Goal: Check status: Check status

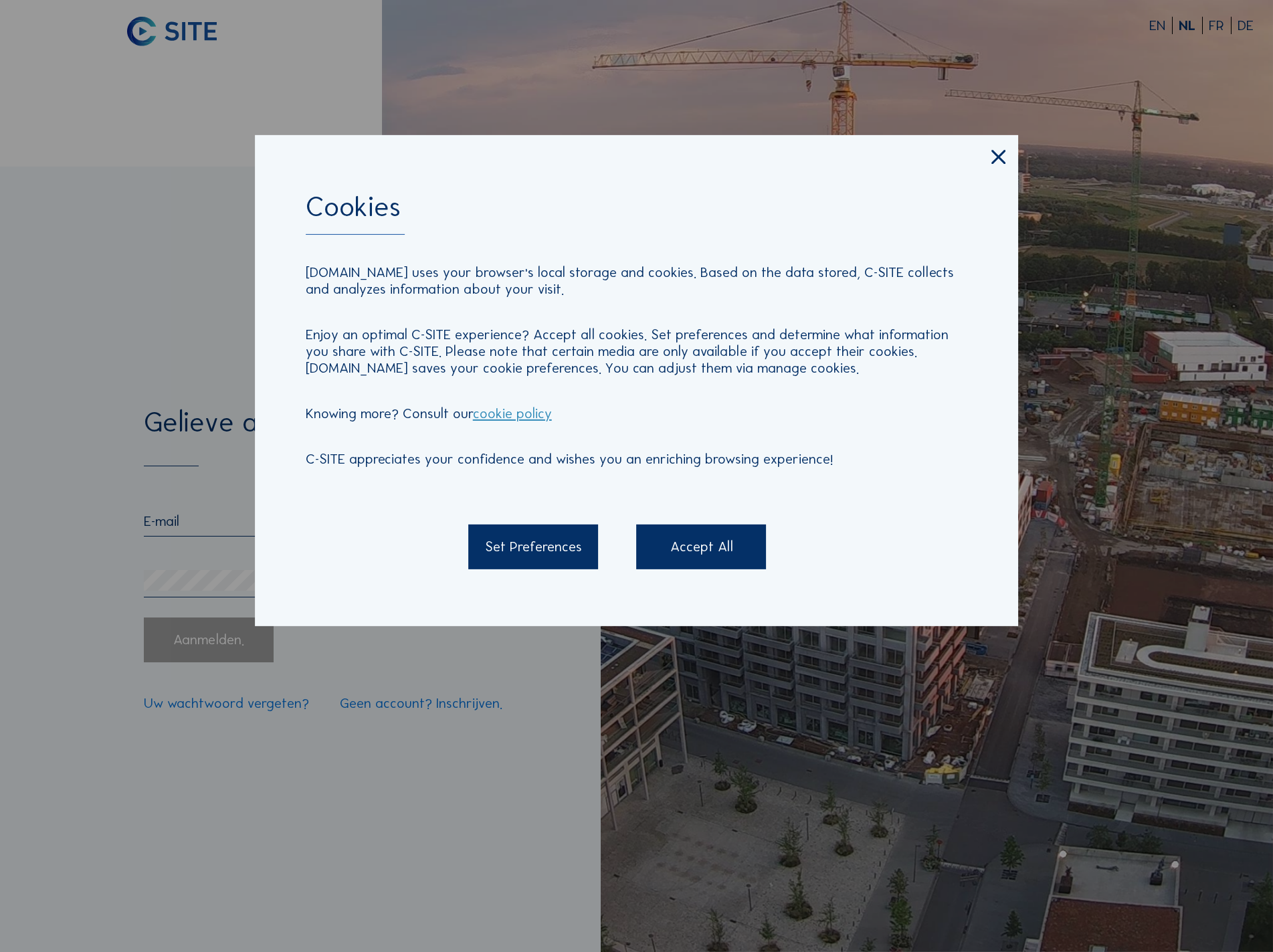
click at [713, 561] on div "Accept All" at bounding box center [702, 547] width 130 height 45
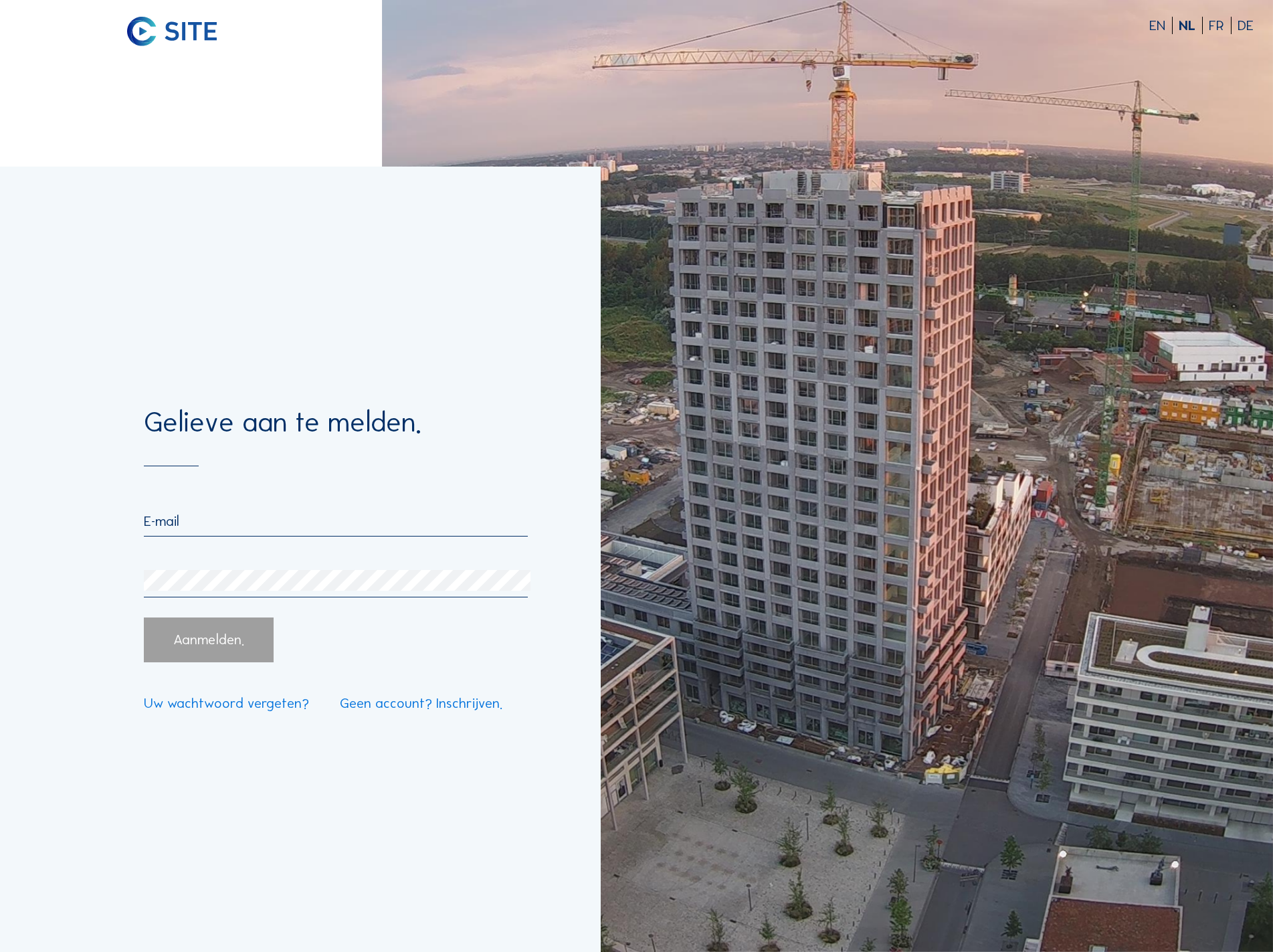
click at [218, 526] on input "email" at bounding box center [335, 521] width 384 height 18
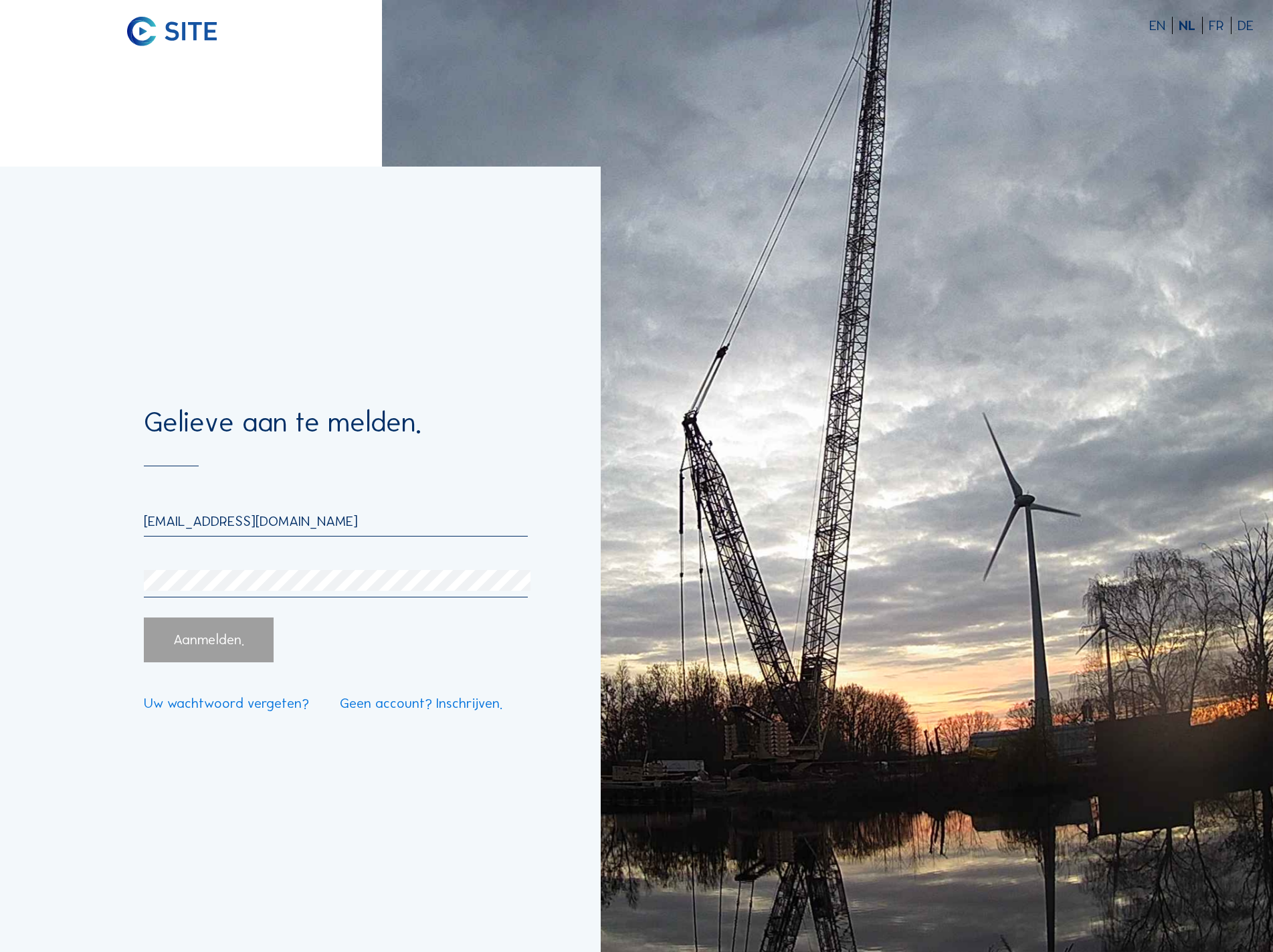
type input "[EMAIL_ADDRESS][DOMAIN_NAME]"
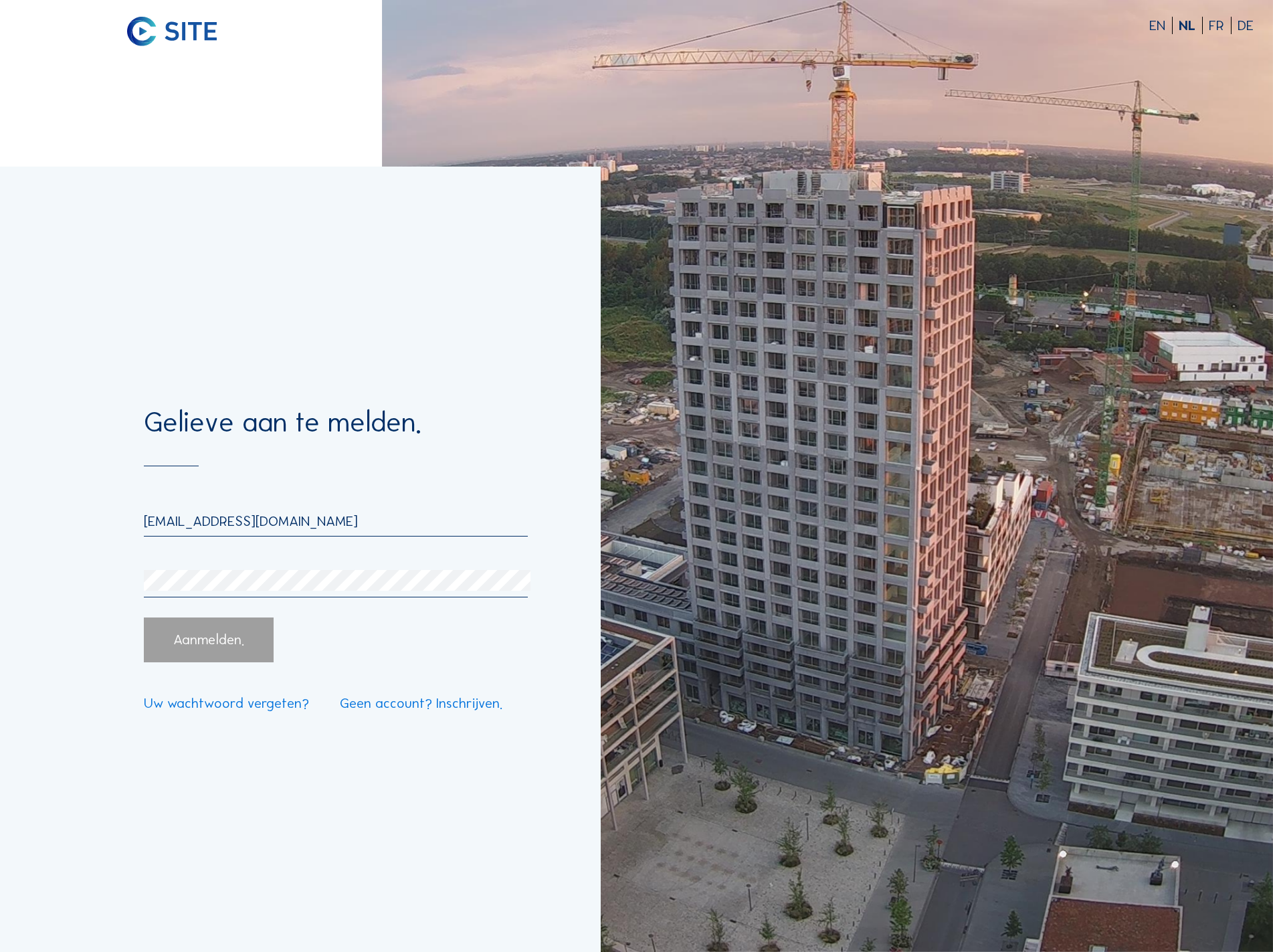
click at [226, 661] on div "Aanmelden." at bounding box center [209, 639] width 130 height 45
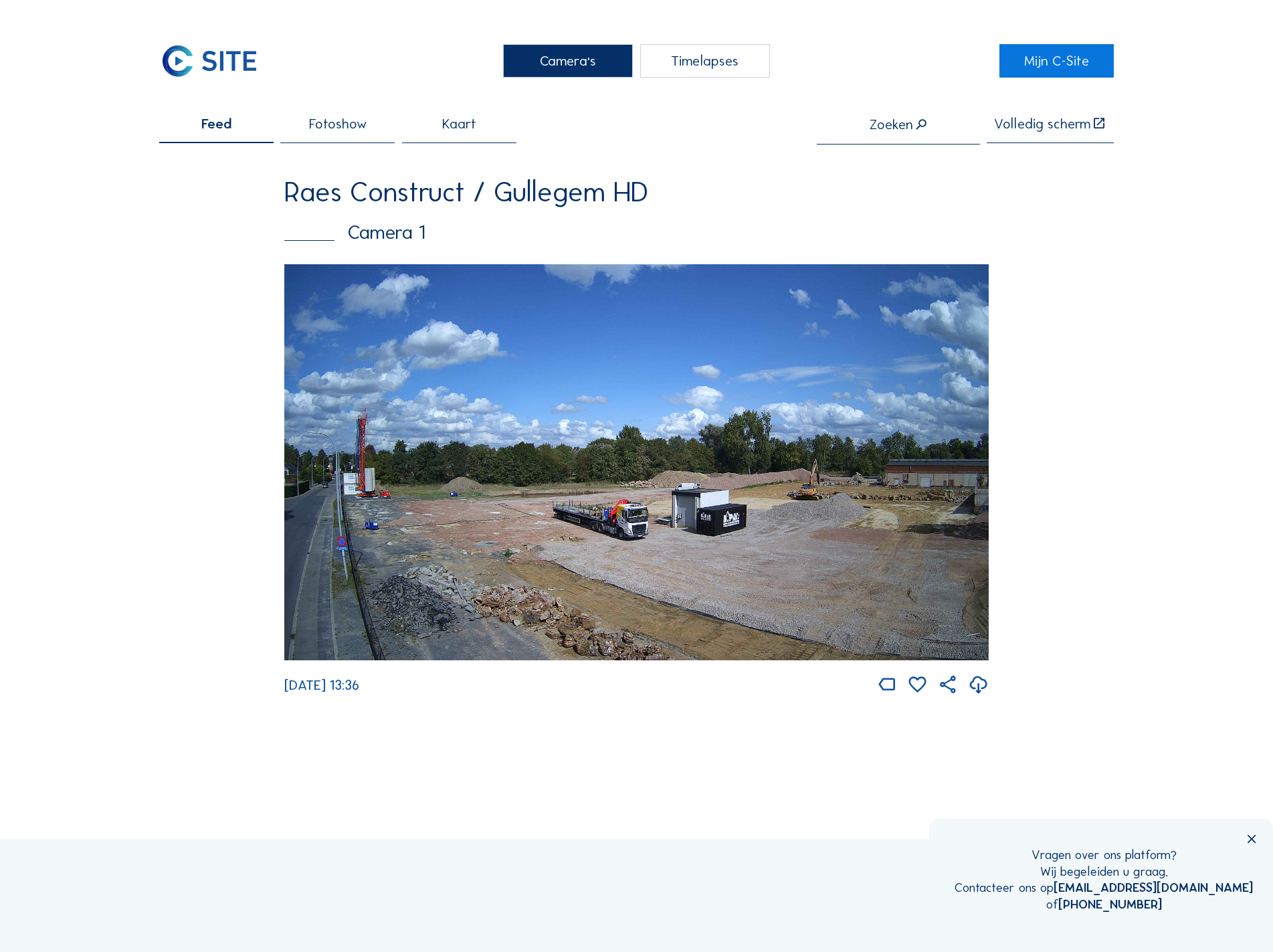
click at [637, 495] on img at bounding box center [636, 463] width 704 height 396
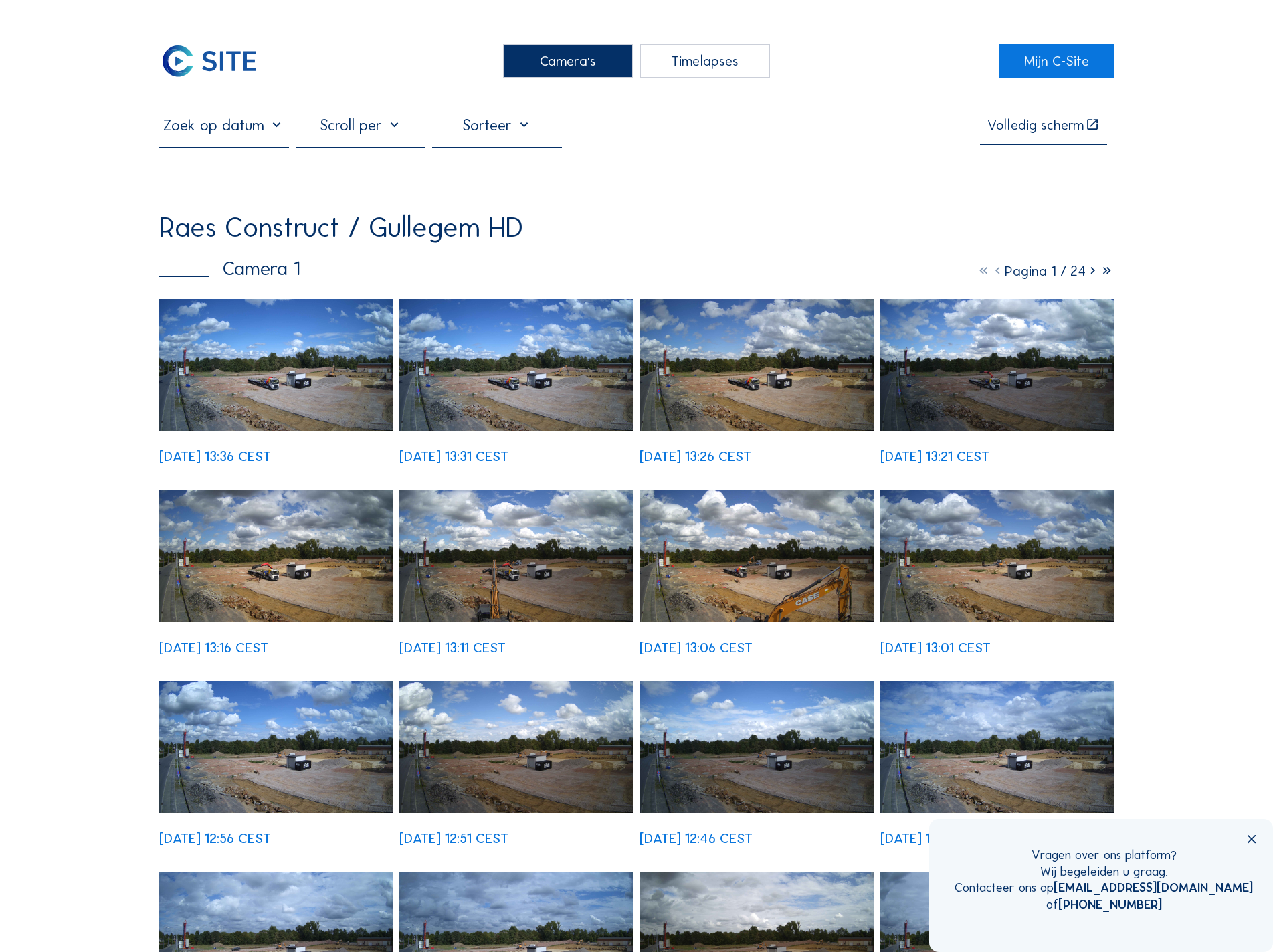
click at [219, 368] on img at bounding box center [276, 365] width 233 height 132
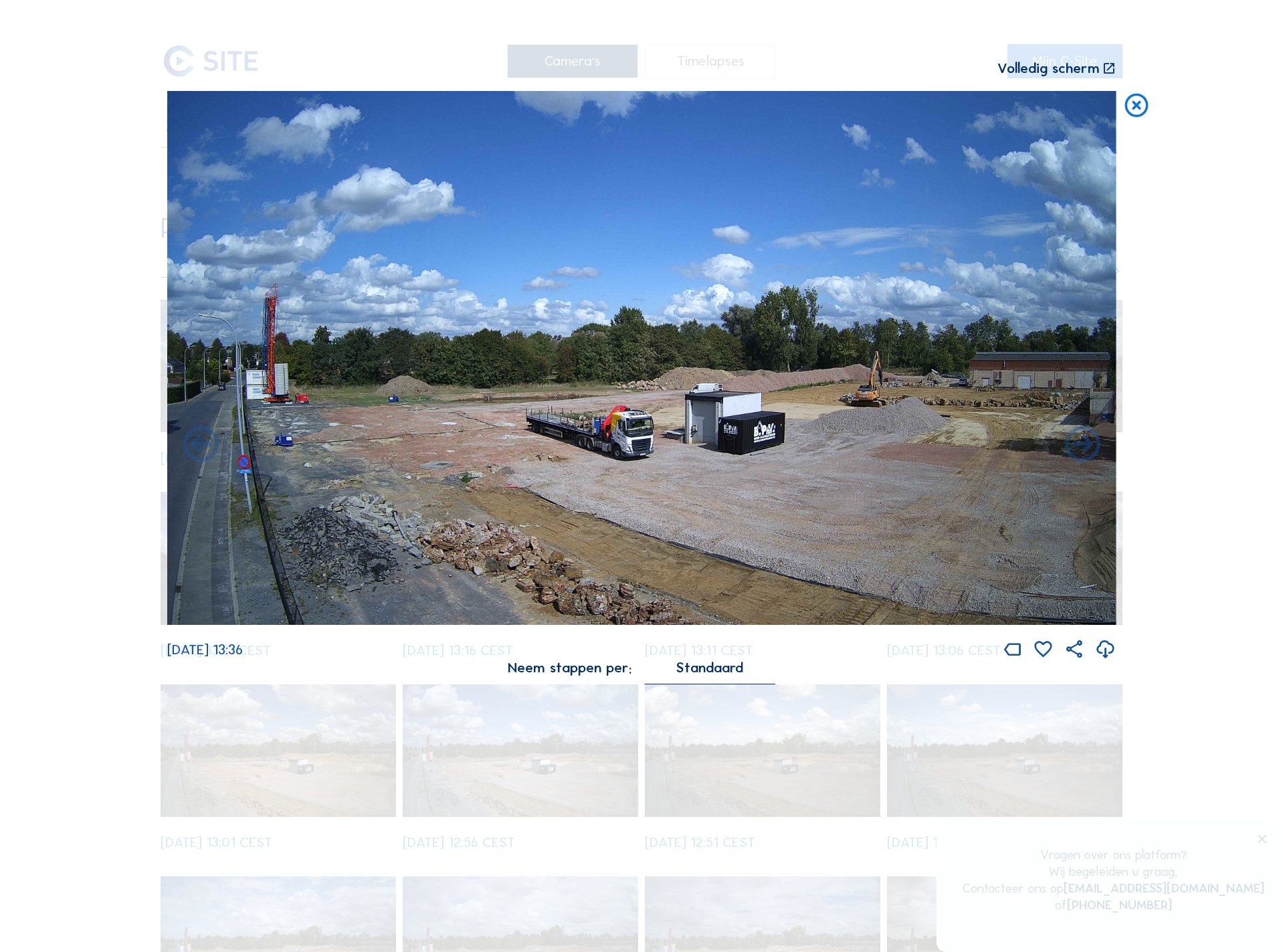
click at [589, 432] on img at bounding box center [642, 358] width 949 height 534
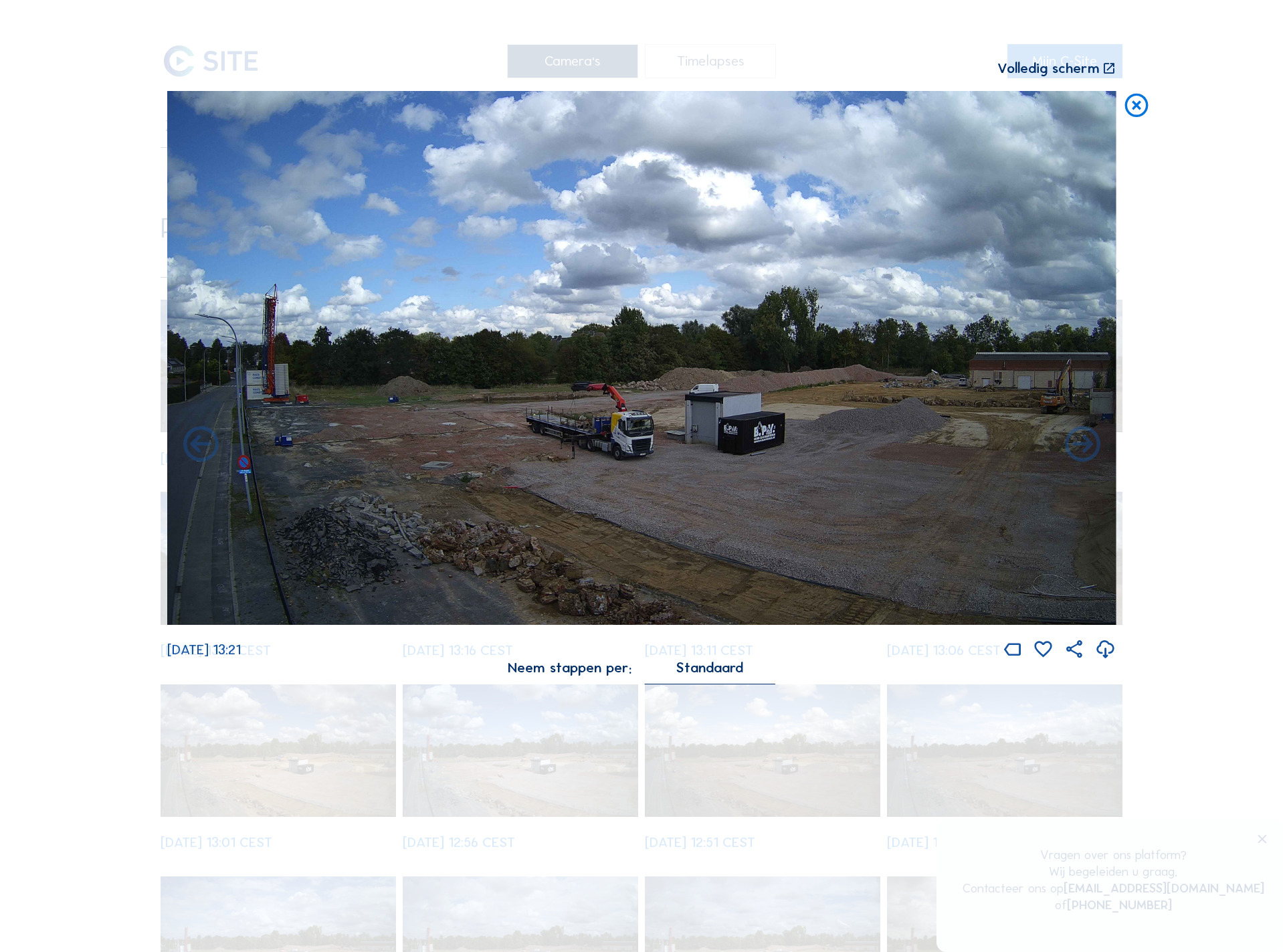
click at [1142, 111] on icon at bounding box center [1137, 106] width 28 height 30
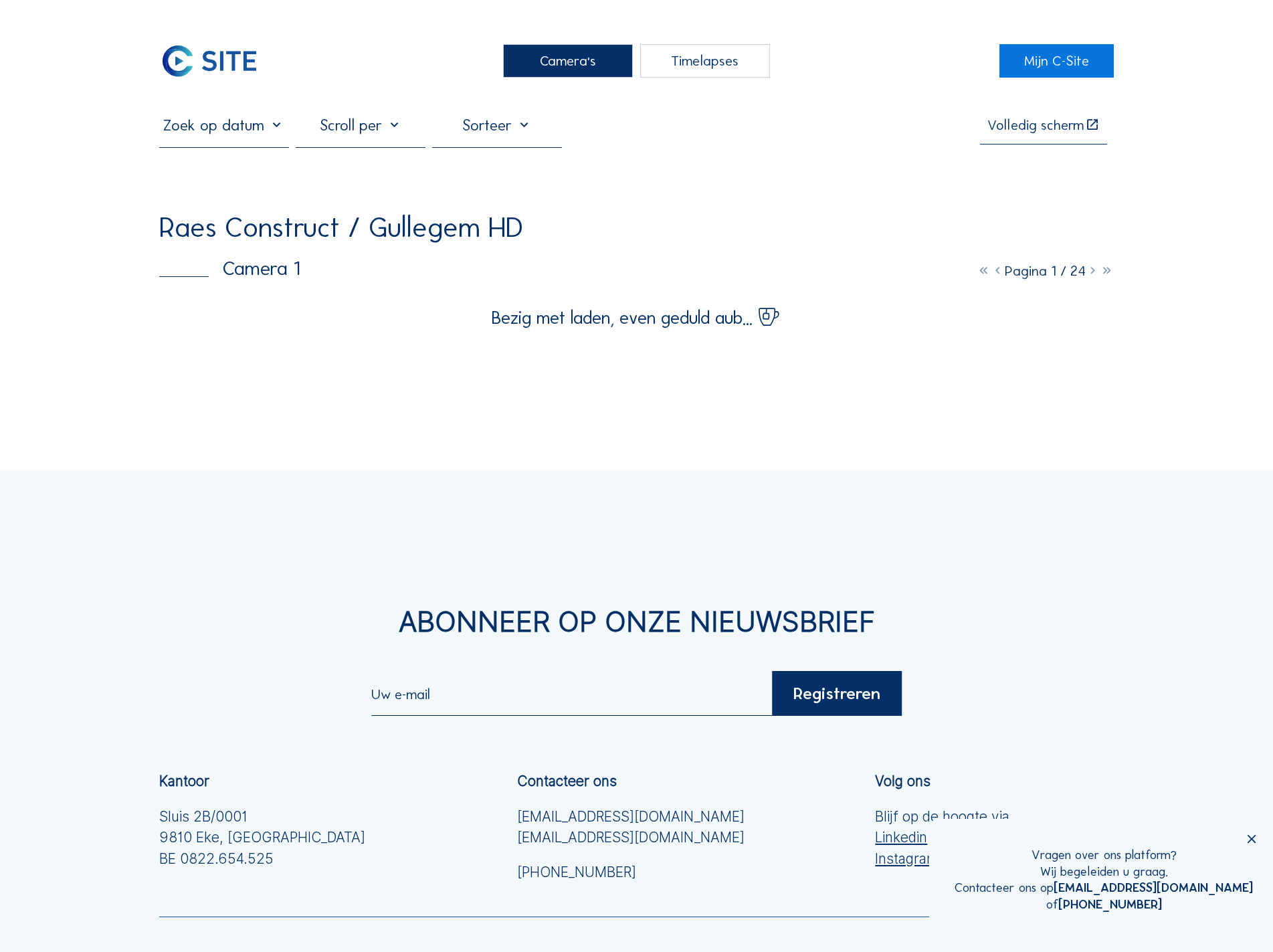
click at [598, 69] on div "Camera's" at bounding box center [568, 60] width 130 height 33
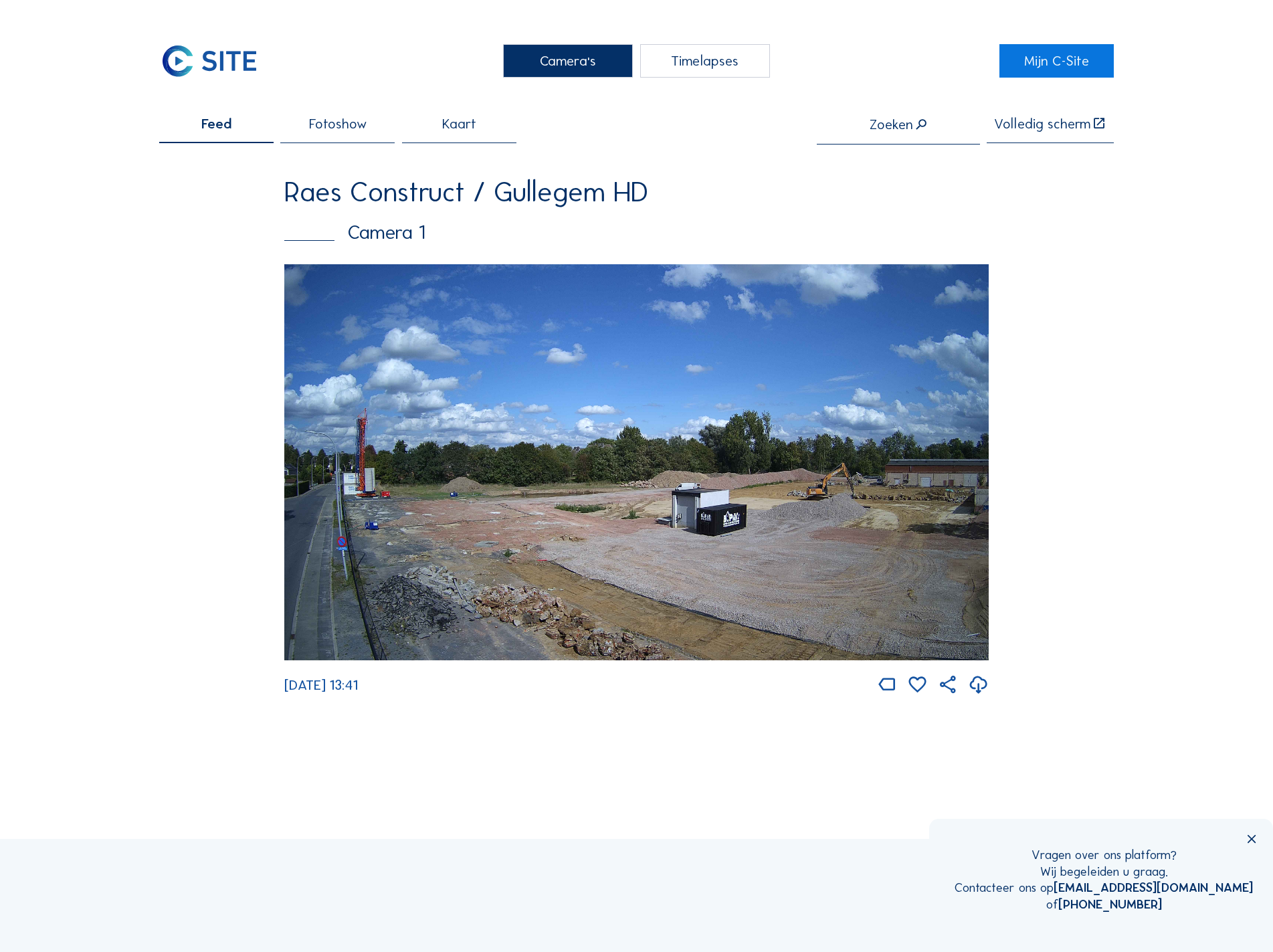
click at [593, 530] on img at bounding box center [636, 463] width 704 height 396
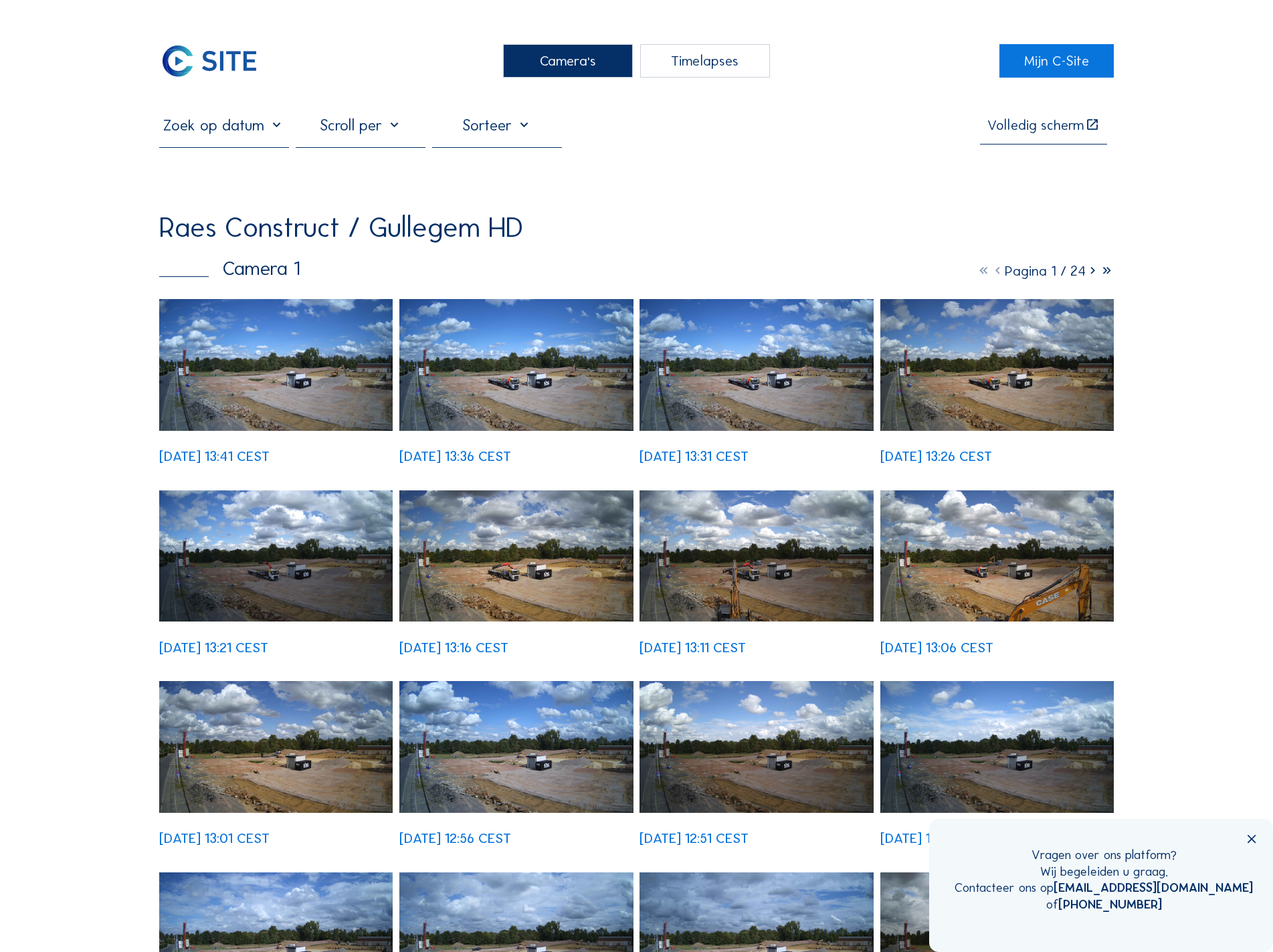
click at [579, 59] on div "Camera's" at bounding box center [568, 60] width 130 height 33
